Goal: Navigation & Orientation: Find specific page/section

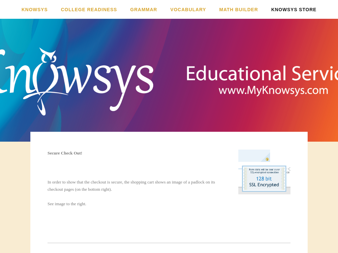
scroll to position [78, 0]
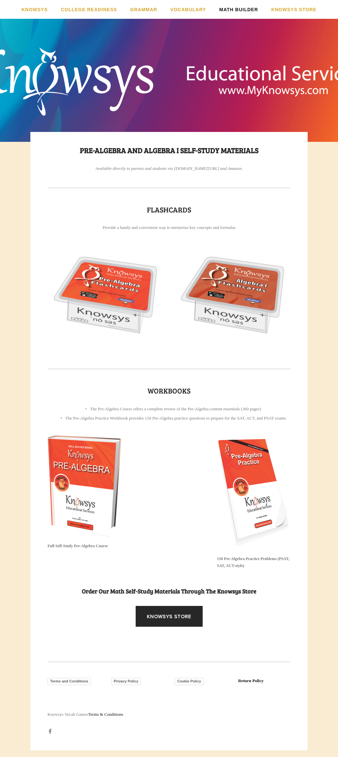
scroll to position [0, 0]
